Goal: Transaction & Acquisition: Book appointment/travel/reservation

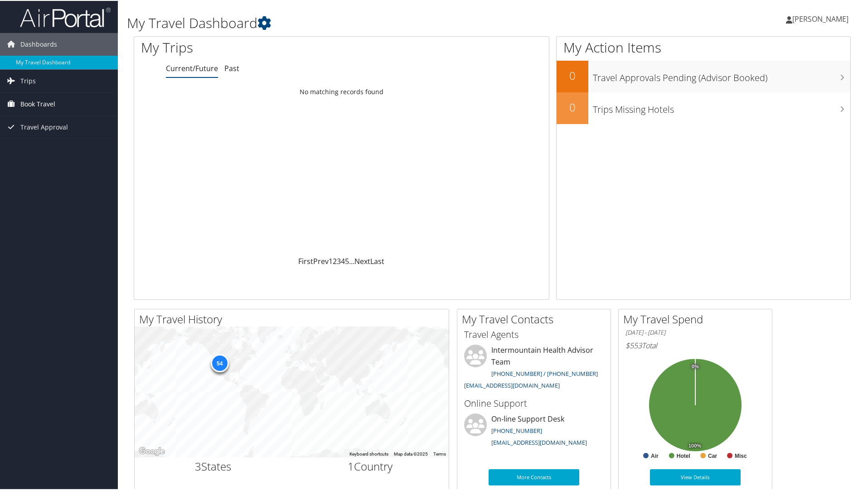
click at [44, 99] on span "Book Travel" at bounding box center [37, 103] width 35 height 23
click at [48, 145] on link "Book/Manage Online Trips" at bounding box center [59, 149] width 118 height 14
